Goal: Information Seeking & Learning: Learn about a topic

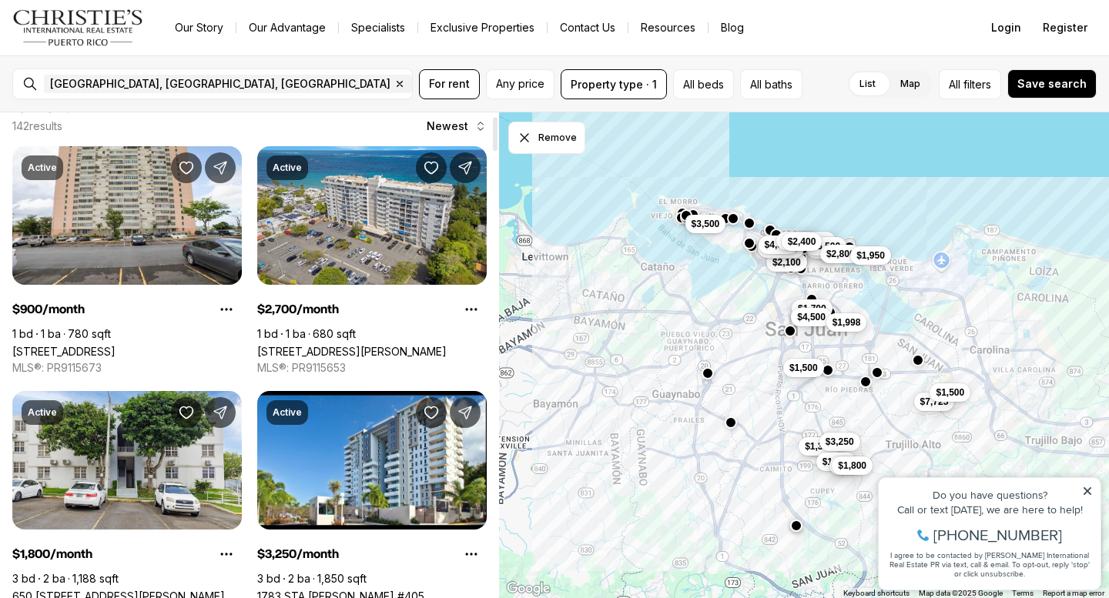
scroll to position [47, 0]
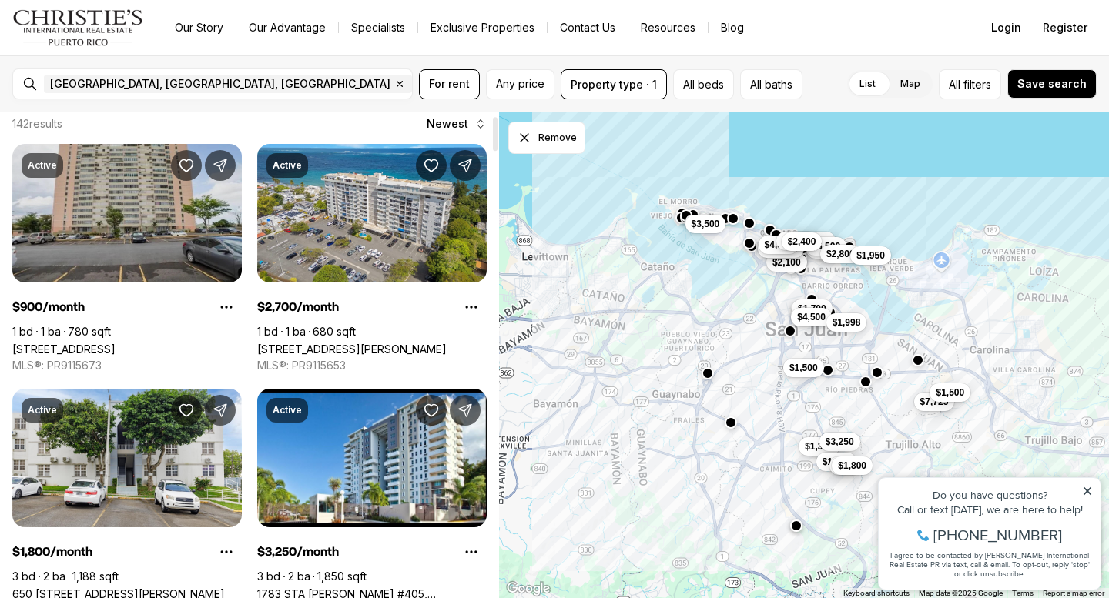
click at [116, 343] on link "[STREET_ADDRESS]" at bounding box center [63, 349] width 103 height 13
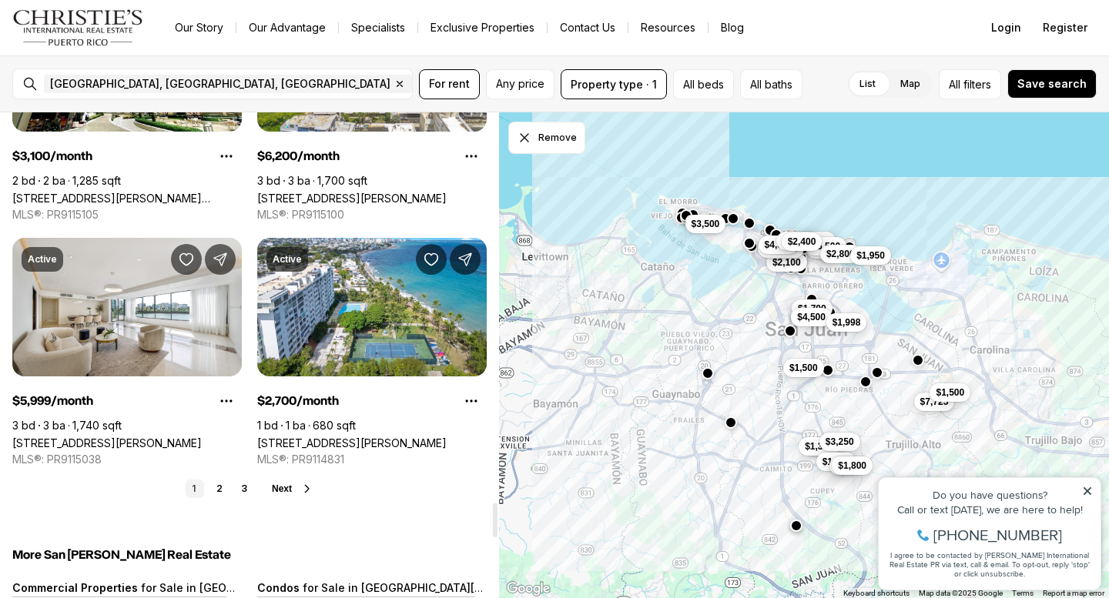
scroll to position [5588, 0]
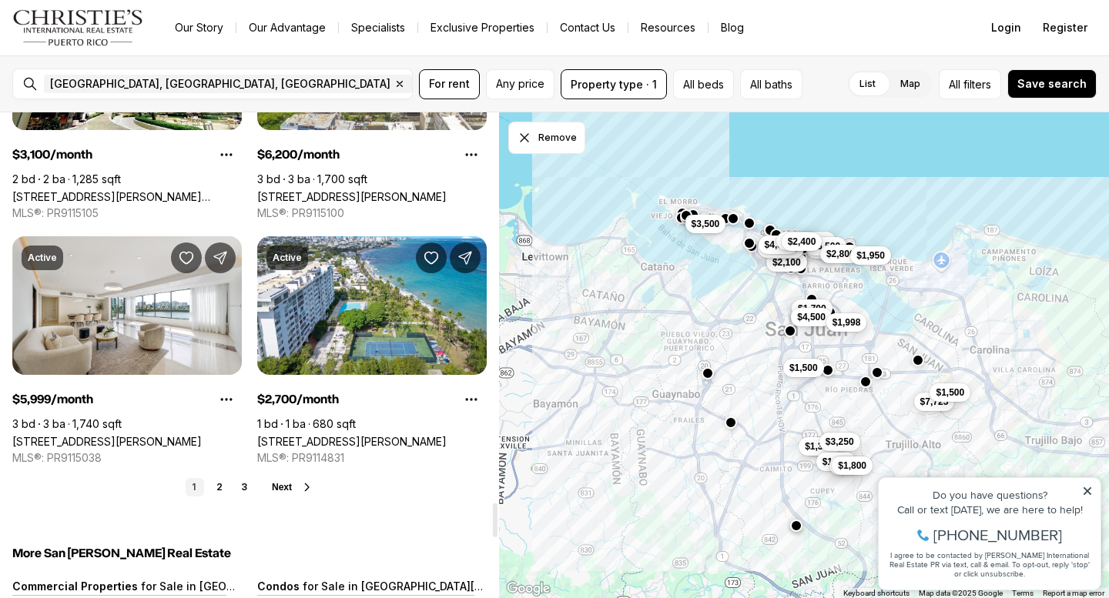
click at [304, 481] on icon at bounding box center [307, 487] width 12 height 12
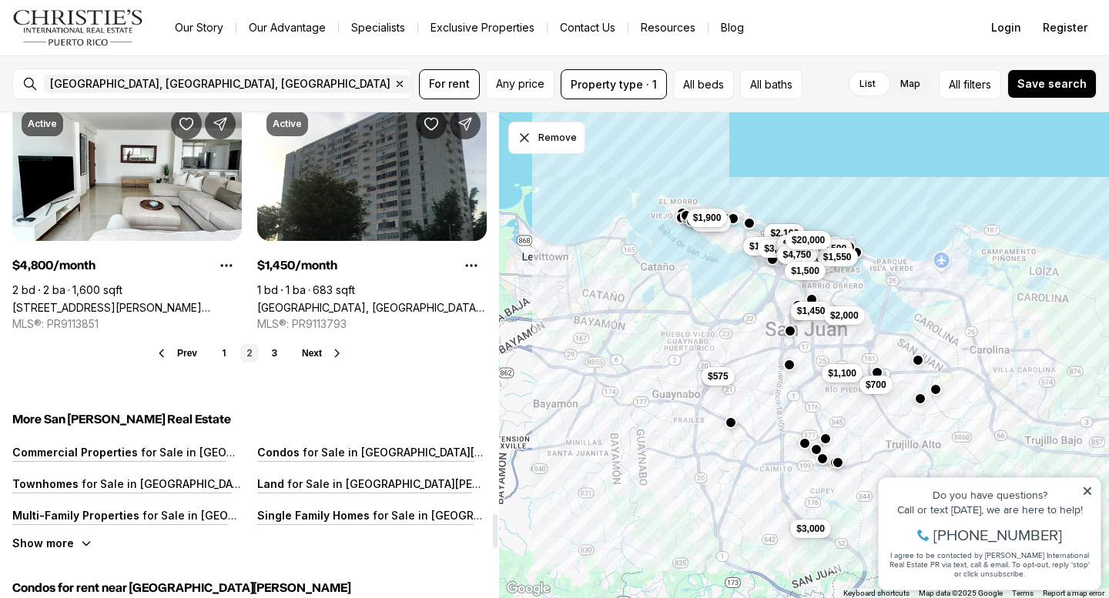
scroll to position [5753, 0]
